Goal: Transaction & Acquisition: Purchase product/service

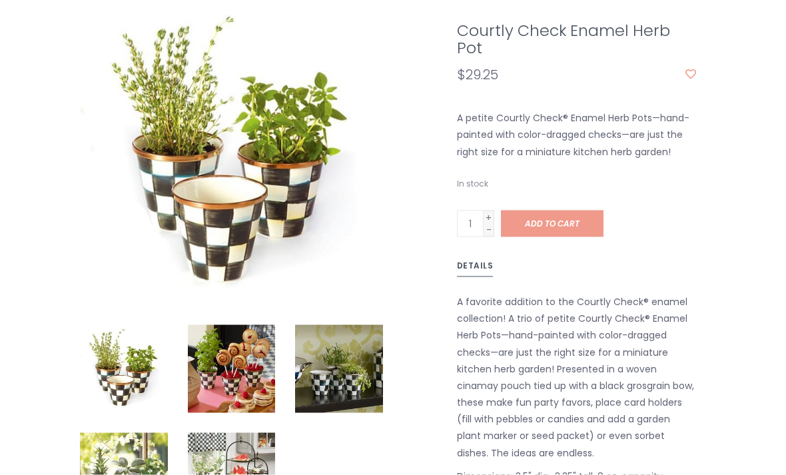
scroll to position [338, 0]
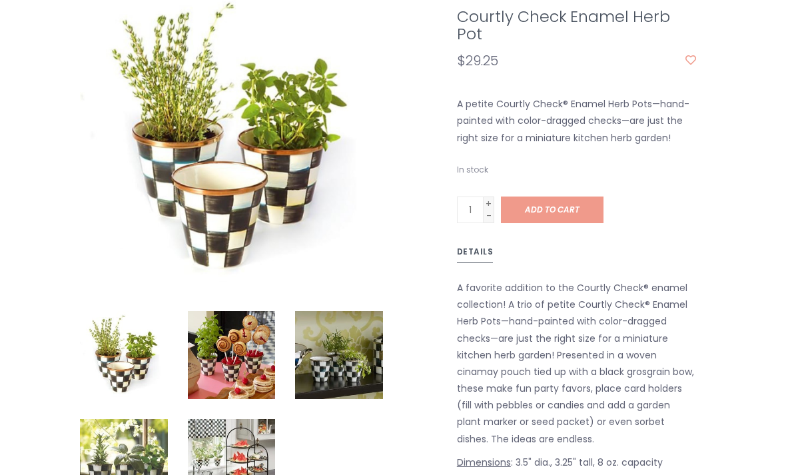
click at [236, 353] on img at bounding box center [232, 355] width 88 height 88
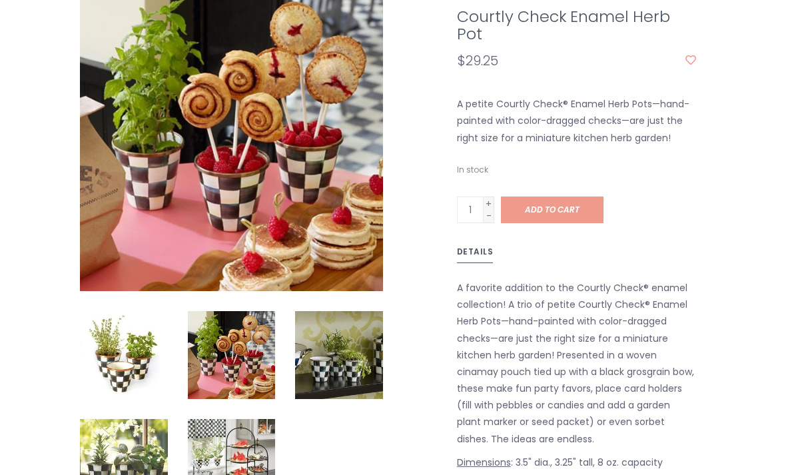
click at [352, 356] on img at bounding box center [339, 355] width 88 height 88
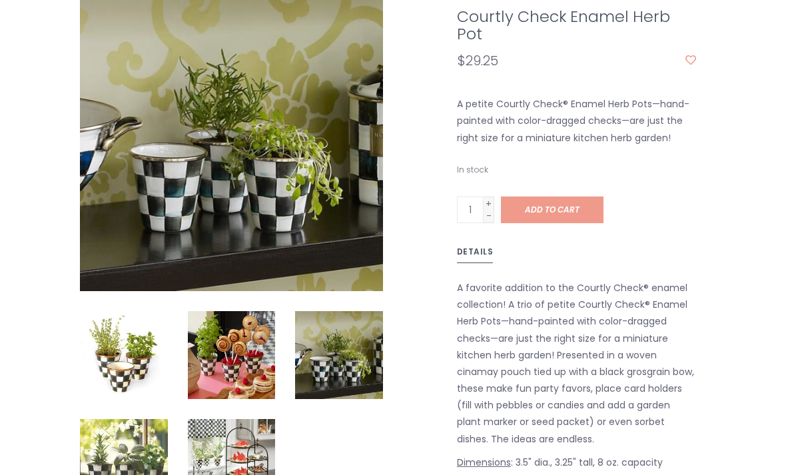
click at [224, 474] on img at bounding box center [232, 463] width 88 height 88
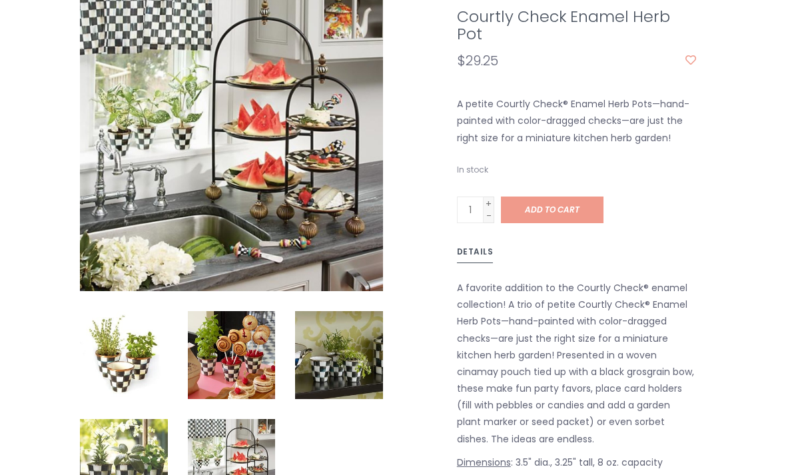
click at [113, 443] on img at bounding box center [124, 463] width 88 height 88
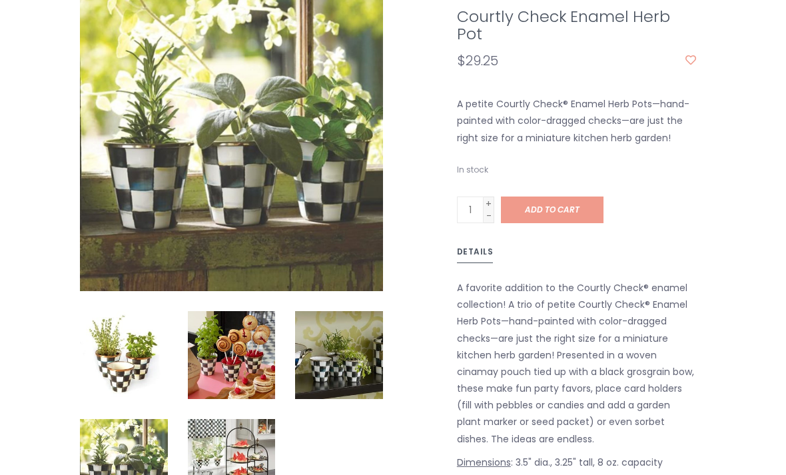
click at [217, 355] on img at bounding box center [232, 355] width 88 height 88
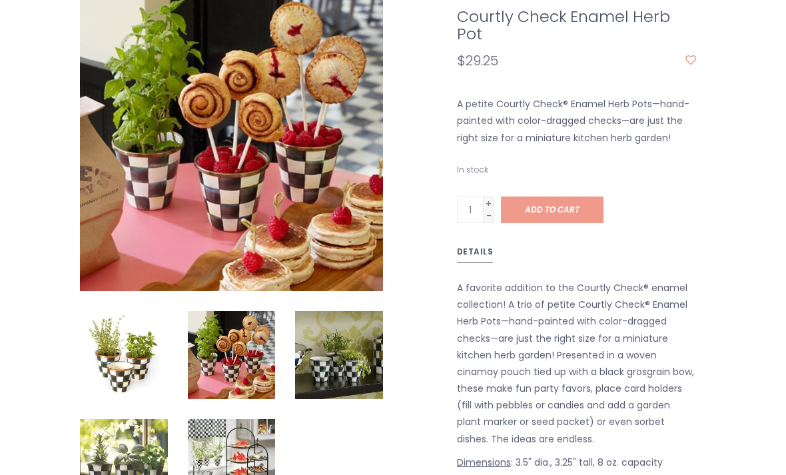
click at [130, 359] on img at bounding box center [124, 355] width 88 height 88
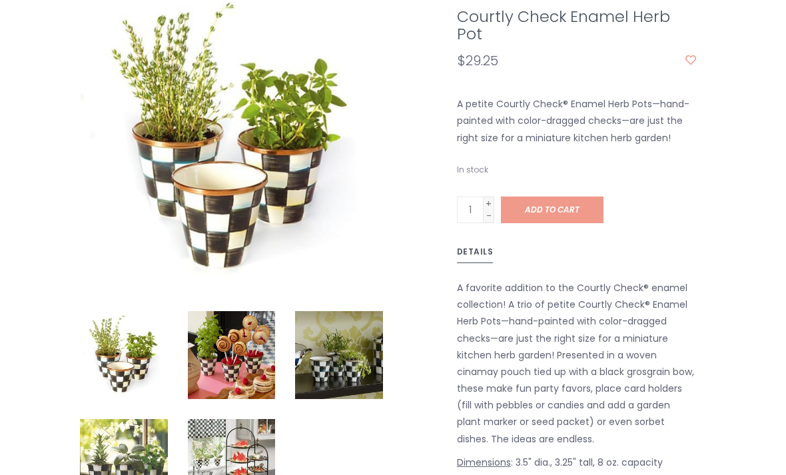
click at [582, 211] on link "Add to cart" at bounding box center [552, 210] width 103 height 27
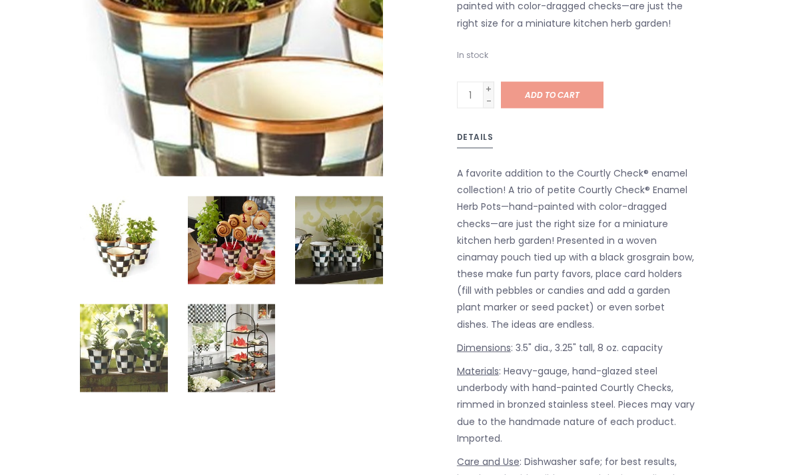
scroll to position [501, 0]
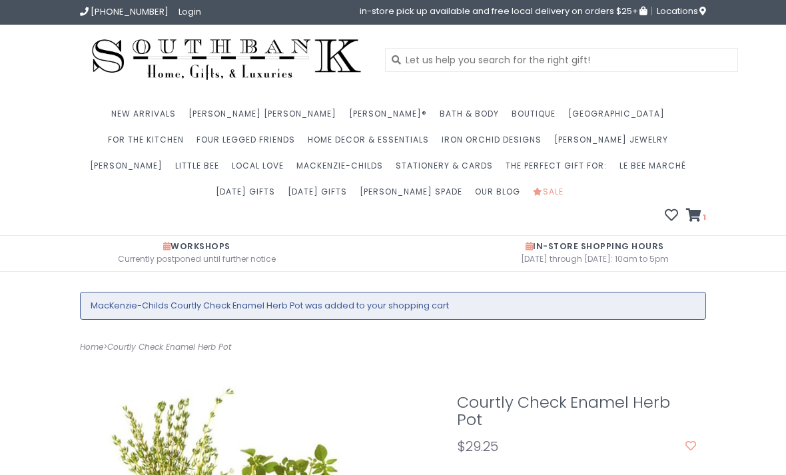
scroll to position [381, 0]
